Goal: Information Seeking & Learning: Learn about a topic

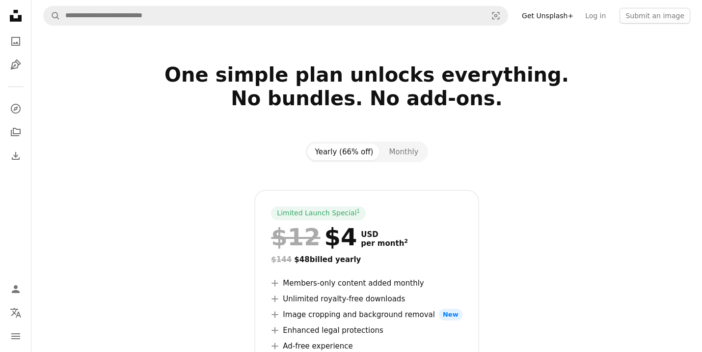
click at [14, 20] on icon at bounding box center [16, 16] width 12 height 12
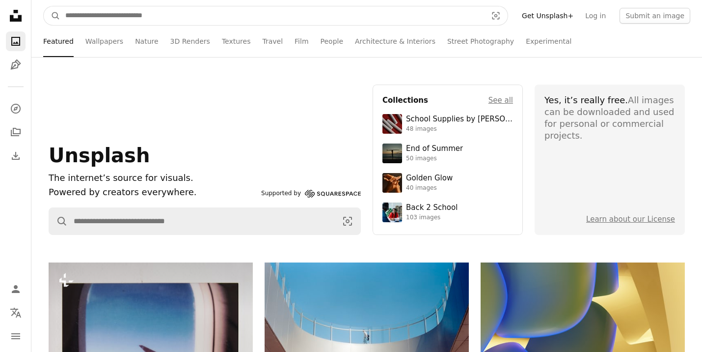
click at [203, 14] on input "Find visuals sitewide" at bounding box center [272, 15] width 424 height 19
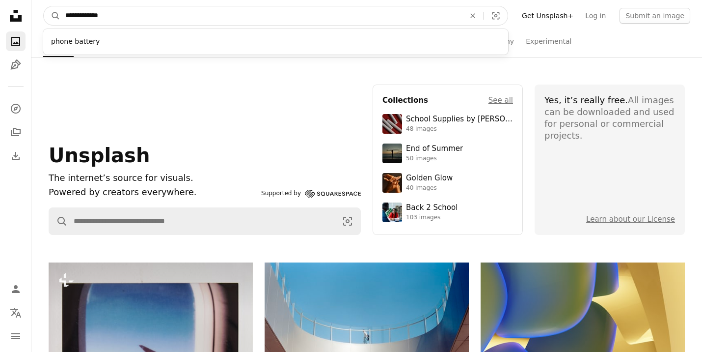
type input "**********"
click at [44, 6] on button "A magnifying glass" at bounding box center [52, 15] width 17 height 19
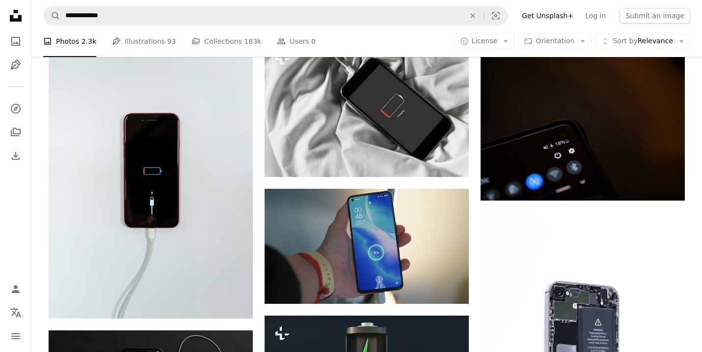
scroll to position [475, 0]
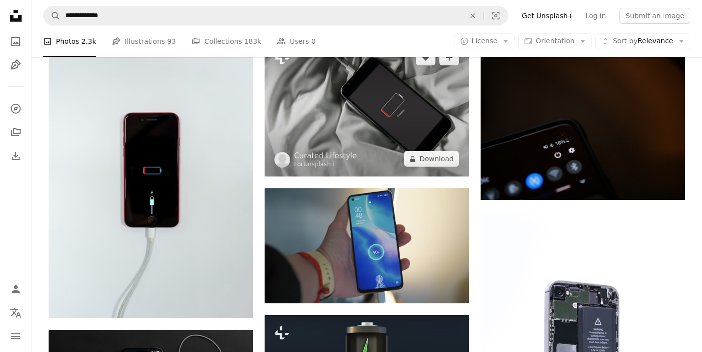
click at [359, 126] on img at bounding box center [367, 108] width 204 height 137
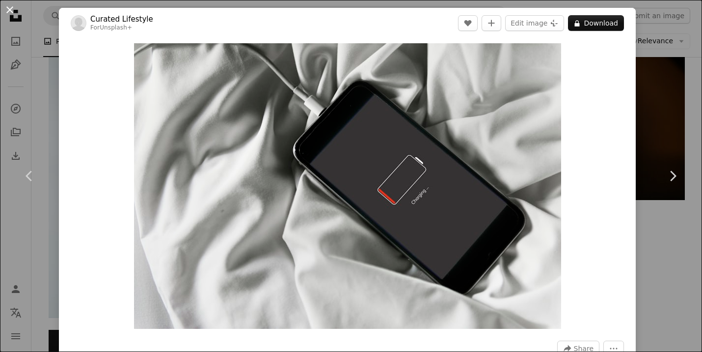
click at [9, 11] on button "An X shape" at bounding box center [10, 10] width 12 height 12
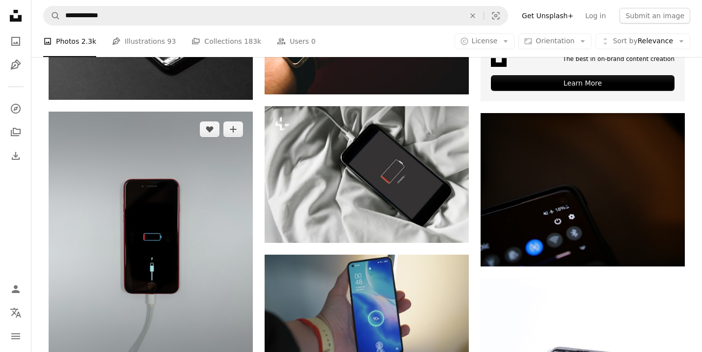
scroll to position [418, 0]
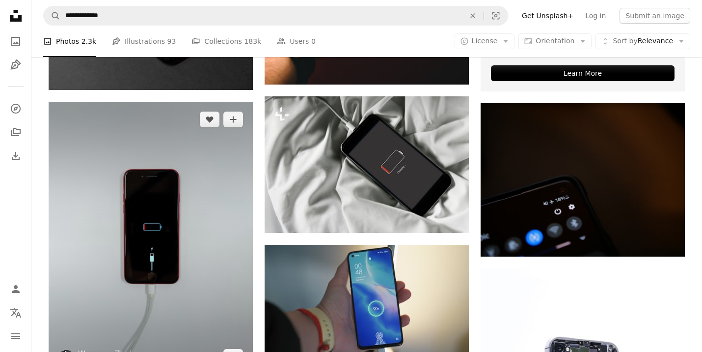
click at [132, 183] on img at bounding box center [151, 238] width 204 height 273
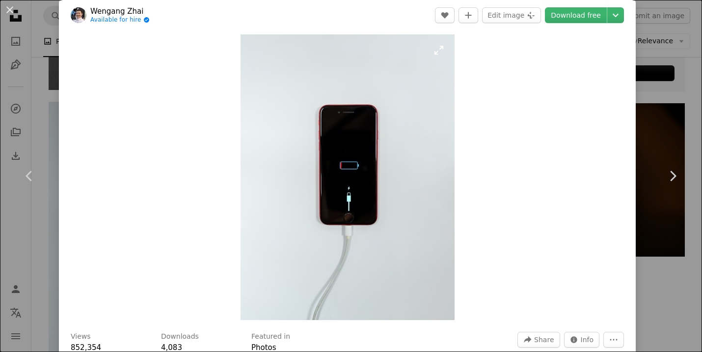
scroll to position [6, 0]
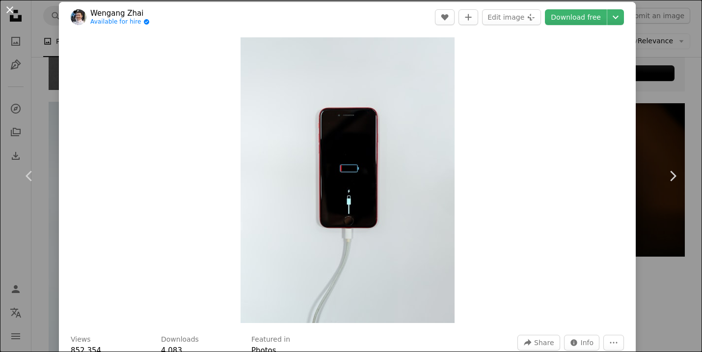
click at [11, 10] on button "An X shape" at bounding box center [10, 10] width 12 height 12
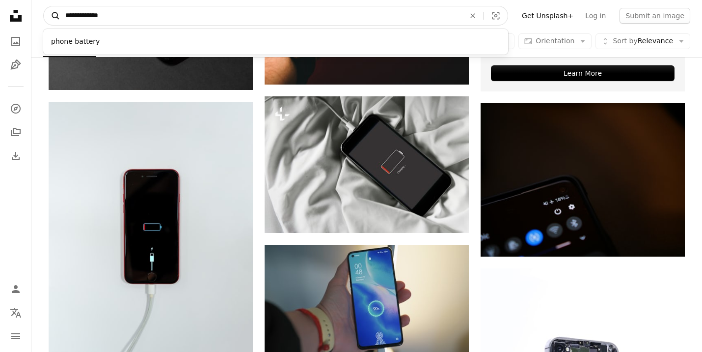
drag, startPoint x: 130, startPoint y: 16, endPoint x: 50, endPoint y: 16, distance: 80.5
click at [50, 16] on form "**********" at bounding box center [275, 16] width 465 height 20
paste input "Find visuals sitewide"
type input "**********"
click at [44, 6] on button "A magnifying glass" at bounding box center [52, 15] width 17 height 19
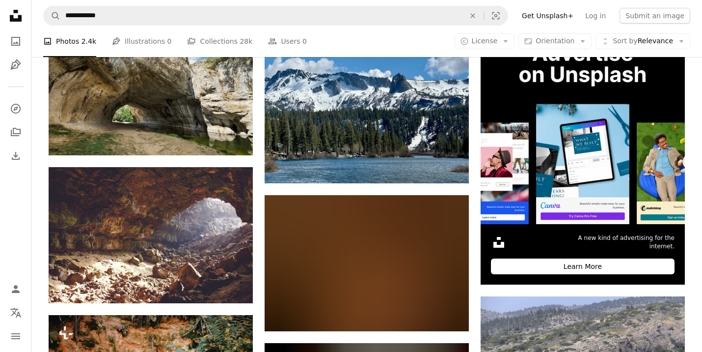
scroll to position [231, 0]
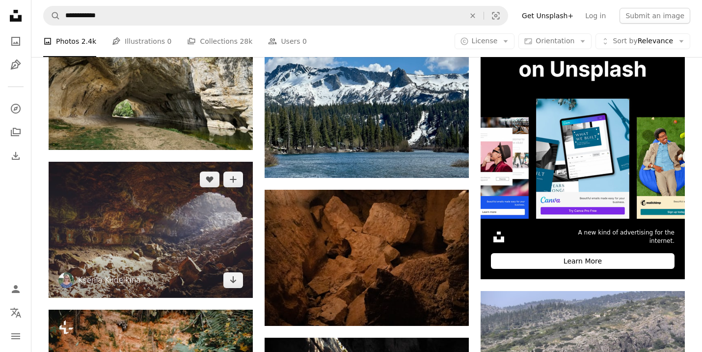
click at [165, 230] on img at bounding box center [151, 230] width 204 height 136
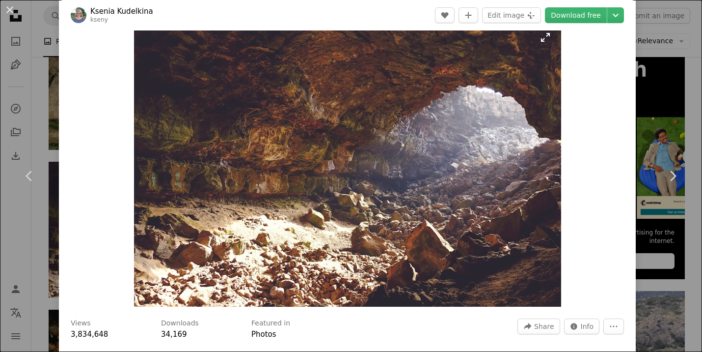
scroll to position [20, 0]
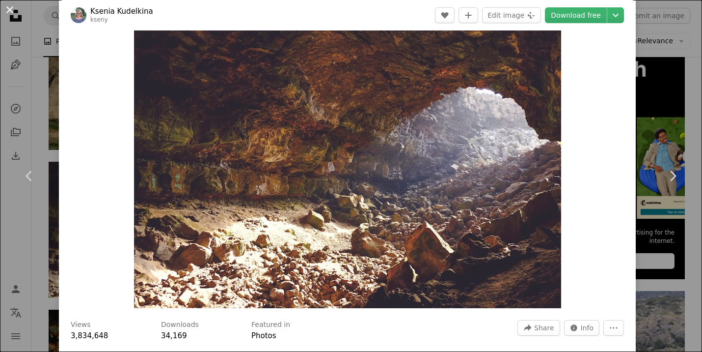
click at [9, 9] on button "An X shape" at bounding box center [10, 10] width 12 height 12
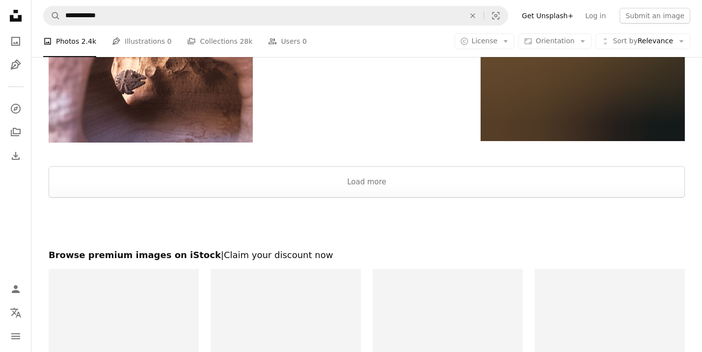
scroll to position [1580, 0]
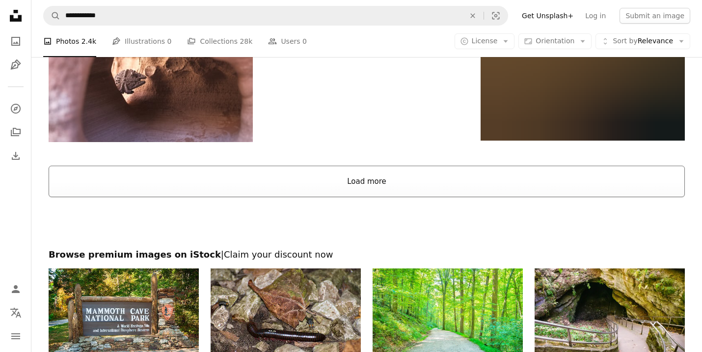
click at [248, 186] on button "Load more" at bounding box center [367, 180] width 636 height 31
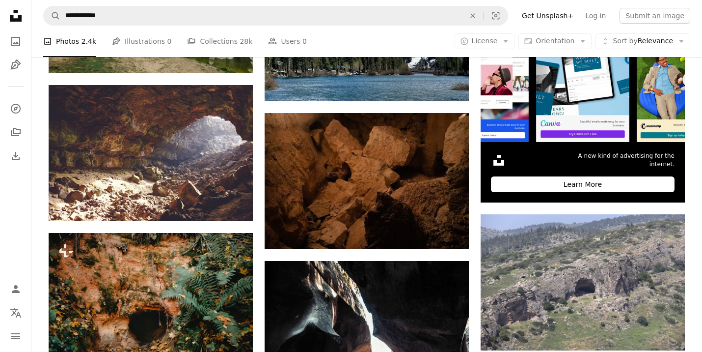
scroll to position [306, 0]
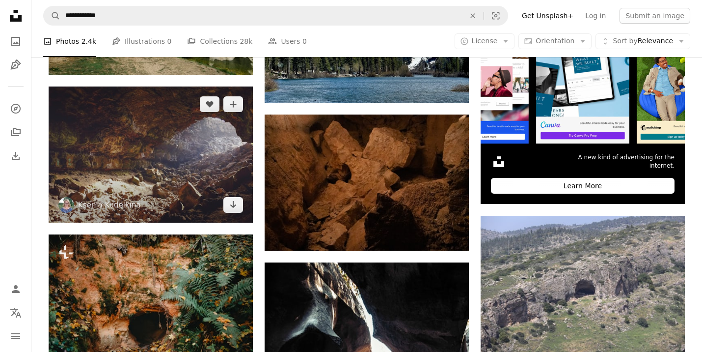
click at [176, 192] on img at bounding box center [151, 154] width 204 height 136
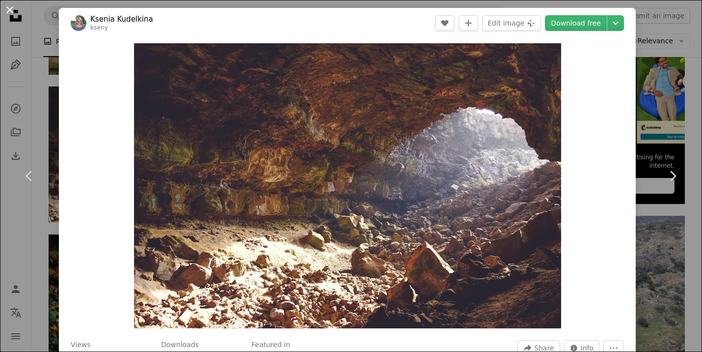
click at [9, 11] on button "An X shape" at bounding box center [10, 10] width 12 height 12
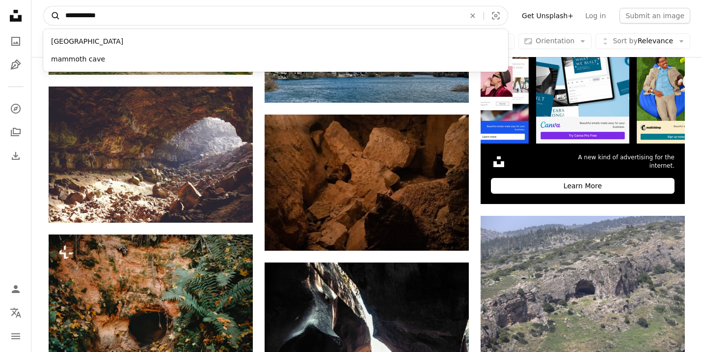
drag, startPoint x: 139, startPoint y: 17, endPoint x: 51, endPoint y: 16, distance: 88.9
click at [51, 16] on form "**********" at bounding box center [275, 16] width 465 height 20
paste input "*"
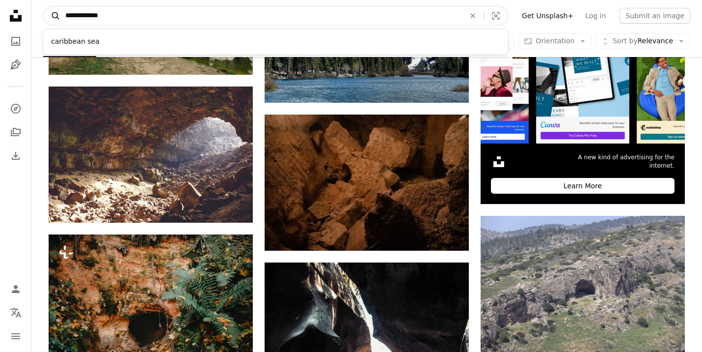
type input "**********"
click at [44, 6] on button "A magnifying glass" at bounding box center [52, 15] width 17 height 19
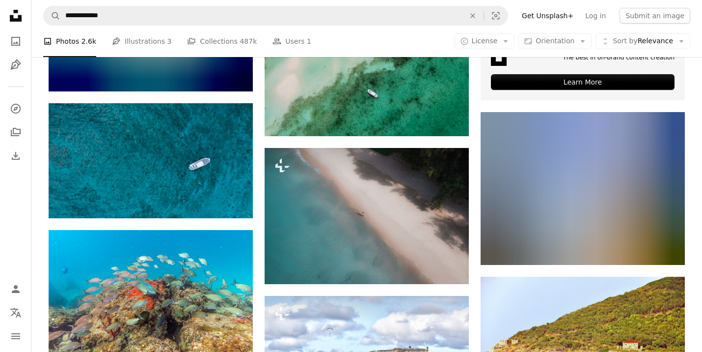
scroll to position [3149, 0]
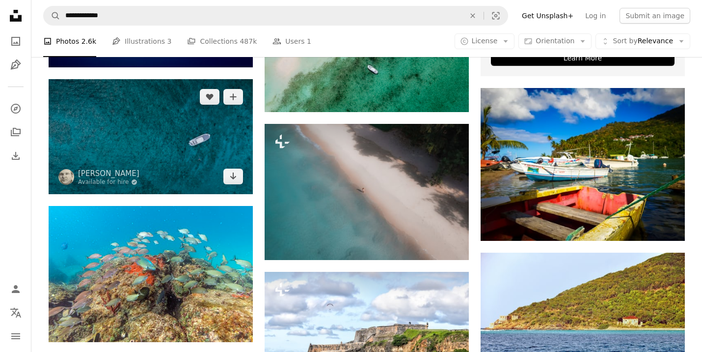
click at [175, 142] on img at bounding box center [151, 136] width 204 height 115
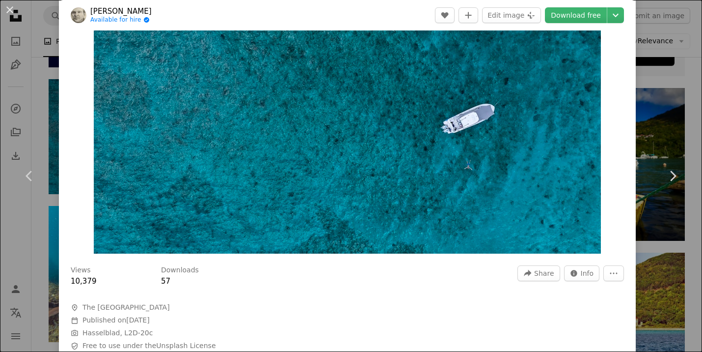
scroll to position [42, 0]
